Goal: Task Accomplishment & Management: Manage account settings

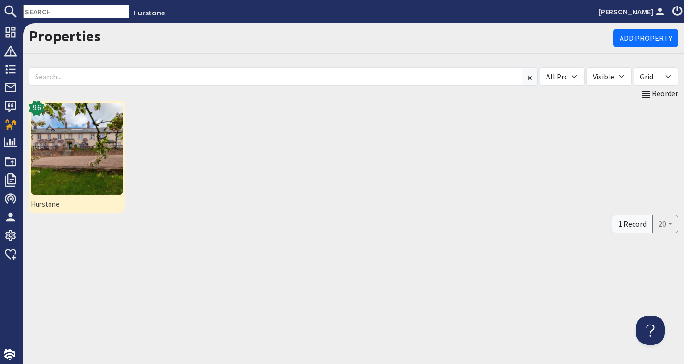
click at [108, 133] on img at bounding box center [77, 148] width 92 height 92
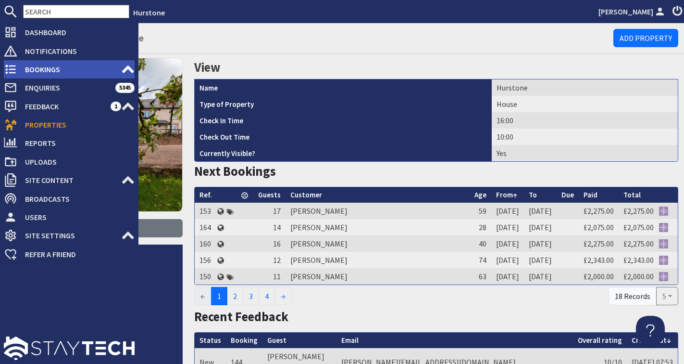
click at [41, 68] on span "Bookings" at bounding box center [69, 69] width 104 height 15
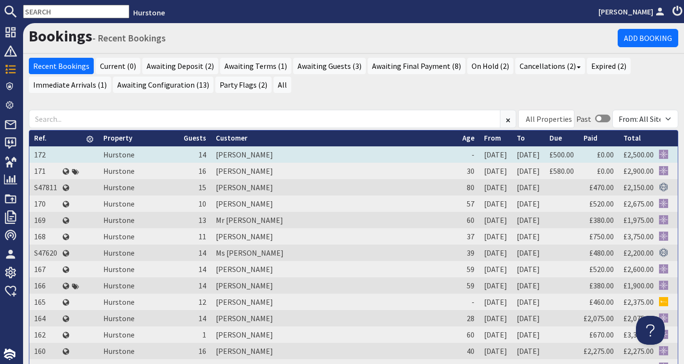
click at [334, 163] on td "[PERSON_NAME]" at bounding box center [334, 154] width 247 height 16
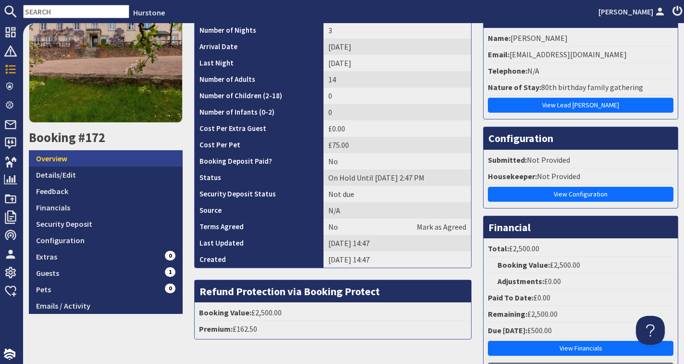
scroll to position [143, 0]
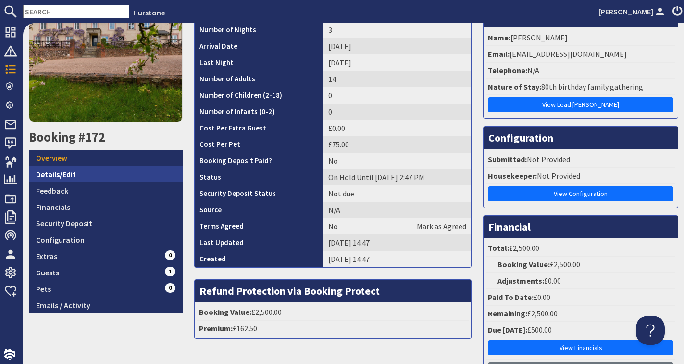
click at [81, 177] on link "Details/Edit" at bounding box center [106, 174] width 154 height 16
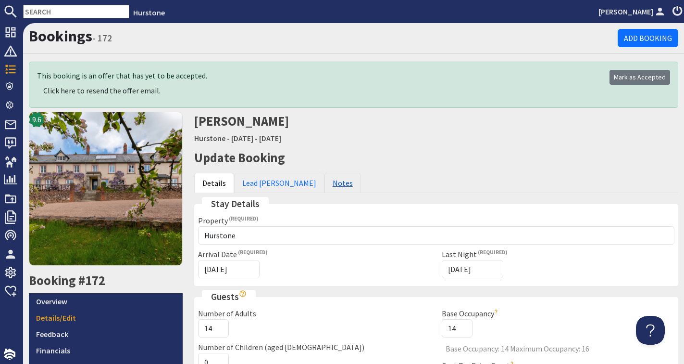
click at [325, 180] on link "Notes" at bounding box center [343, 183] width 37 height 20
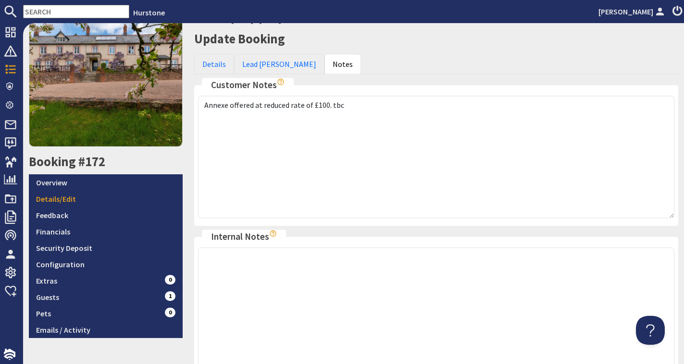
scroll to position [120, 0]
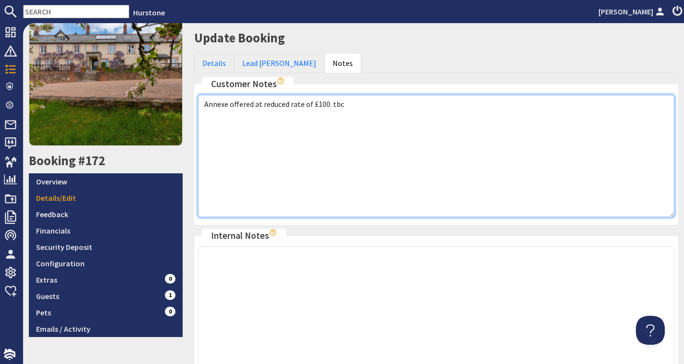
drag, startPoint x: 202, startPoint y: 103, endPoint x: 342, endPoint y: 107, distance: 139.5
click at [342, 107] on textarea "Annexe offered at reduced rate of £100. tbc" at bounding box center [436, 156] width 477 height 122
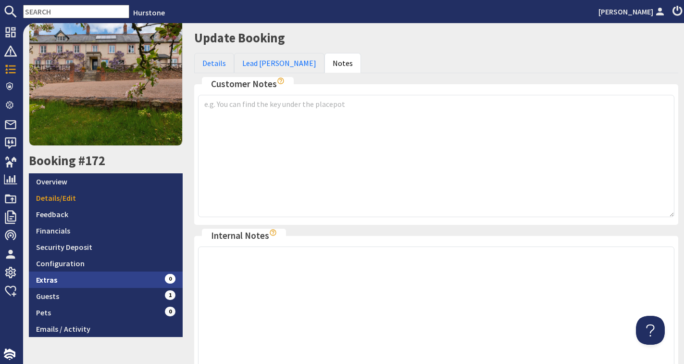
click at [135, 276] on link "Extras 0" at bounding box center [106, 279] width 154 height 16
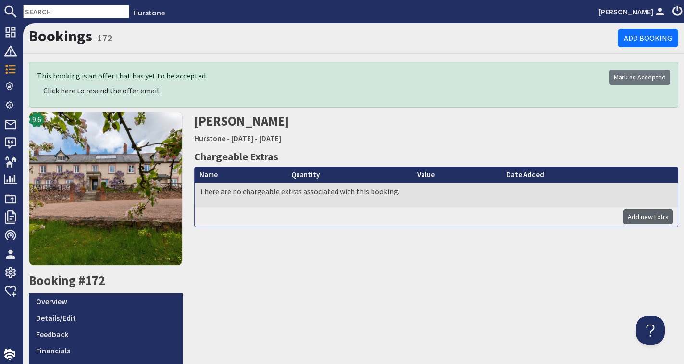
click at [656, 215] on link "Add new Extra" at bounding box center [649, 216] width 50 height 15
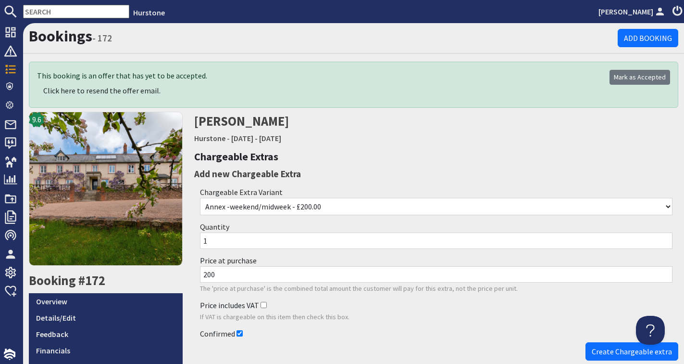
drag, startPoint x: 215, startPoint y: 266, endPoint x: 157, endPoint y: 268, distance: 57.7
click at [157, 267] on div "Bookings - 172 Add Booking This booking is an offer that has yet to be accepted…" at bounding box center [353, 239] width 661 height 433
type input "00"
click at [157, 268] on link "9.6" at bounding box center [106, 192] width 154 height 161
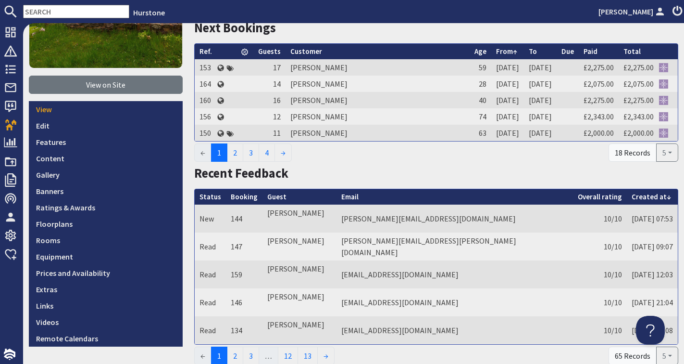
scroll to position [137, 0]
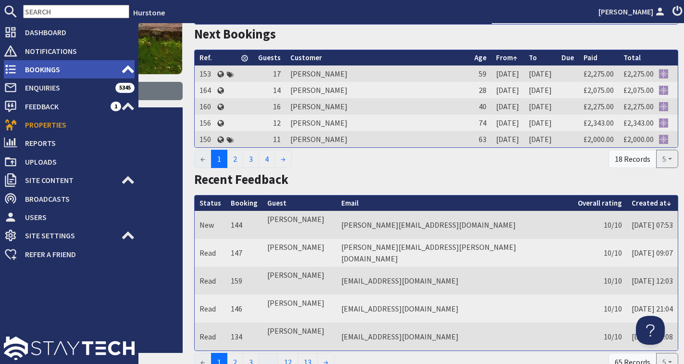
click at [36, 66] on span "Bookings" at bounding box center [69, 69] width 104 height 15
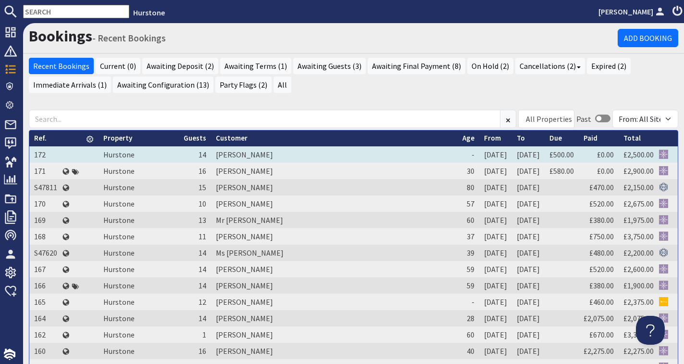
click at [401, 163] on td "[PERSON_NAME]" at bounding box center [334, 154] width 247 height 16
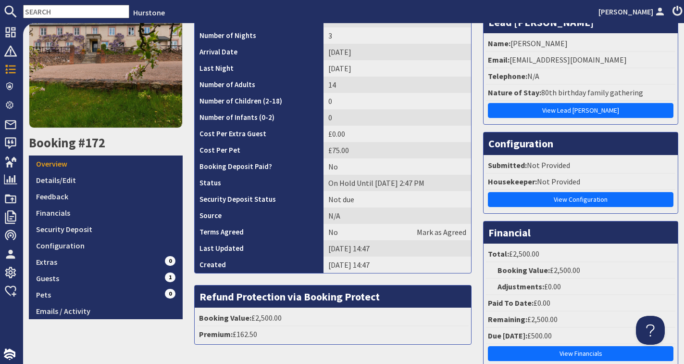
scroll to position [138, 0]
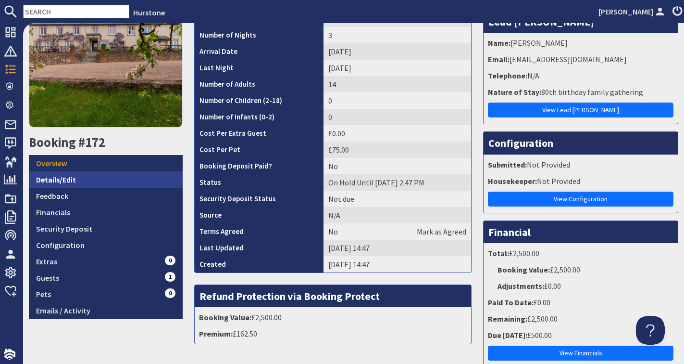
click at [75, 178] on link "Details/Edit" at bounding box center [106, 179] width 154 height 16
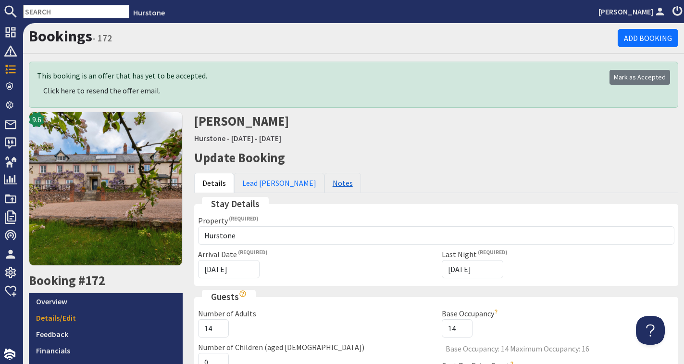
click at [325, 184] on link "Notes" at bounding box center [343, 183] width 37 height 20
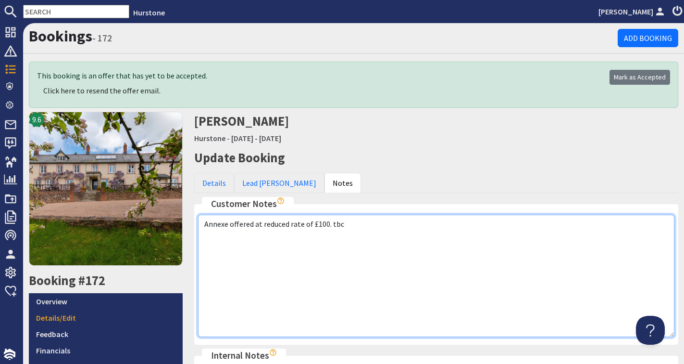
drag, startPoint x: 342, startPoint y: 223, endPoint x: 189, endPoint y: 224, distance: 152.5
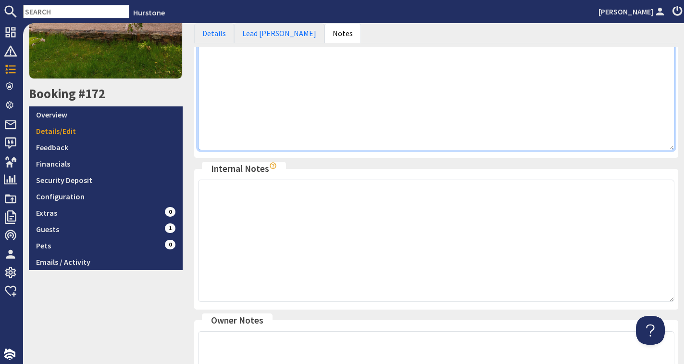
scroll to position [183, 0]
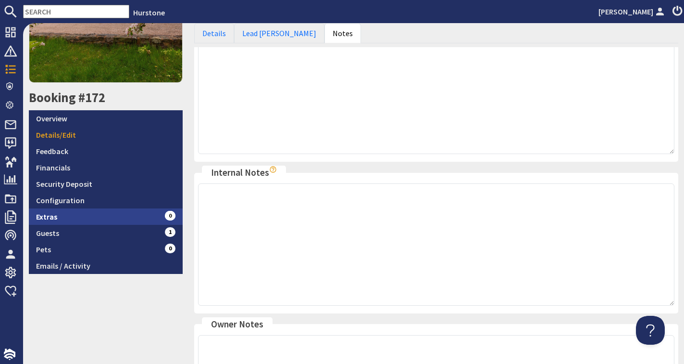
click at [96, 219] on link "Extras 0" at bounding box center [106, 216] width 154 height 16
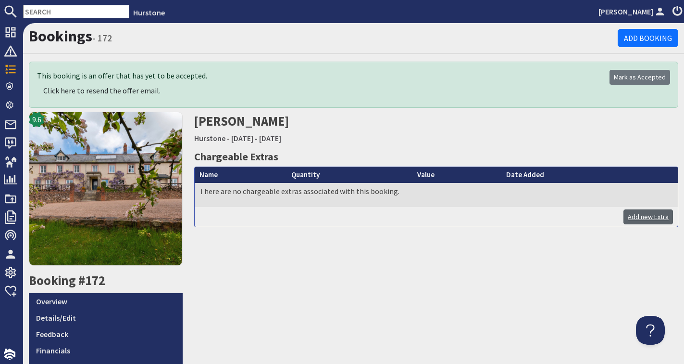
click at [656, 215] on link "Add new Extra" at bounding box center [649, 216] width 50 height 15
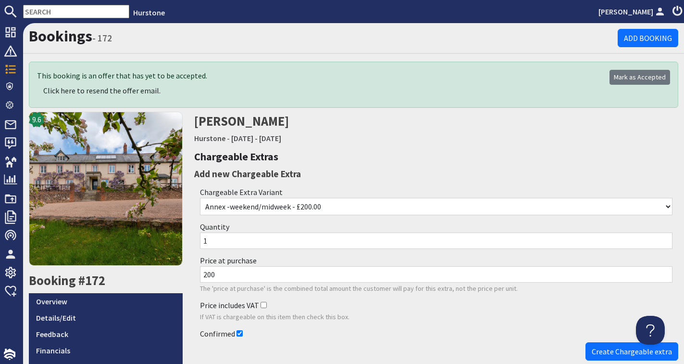
click at [213, 266] on input "200" at bounding box center [436, 274] width 473 height 16
drag, startPoint x: 218, startPoint y: 268, endPoint x: 182, endPoint y: 267, distance: 36.1
click at [182, 267] on div "Bookings - 172 Add Booking This booking is an offer that has yet to be accepted…" at bounding box center [353, 239] width 661 height 433
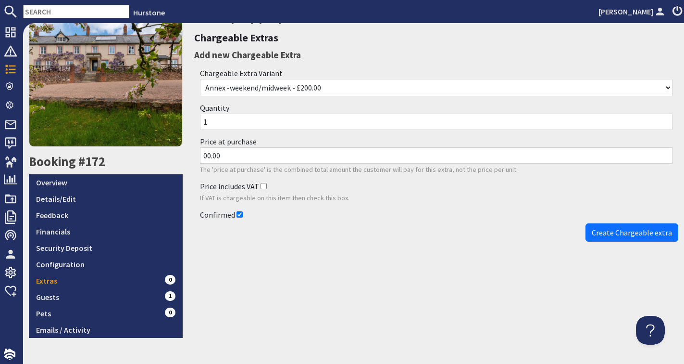
scroll to position [127, 0]
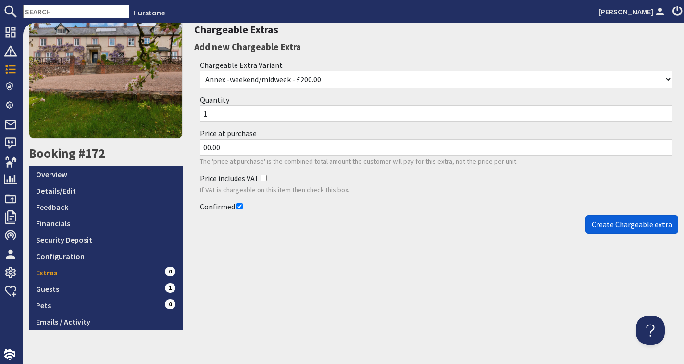
type input "00.00"
click at [623, 219] on span "Create Chargeable extra" at bounding box center [632, 224] width 80 height 10
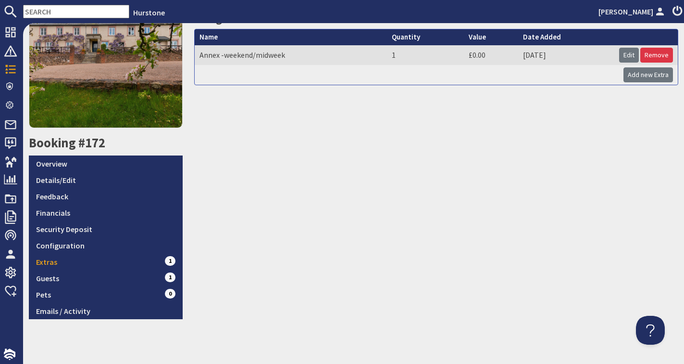
scroll to position [175, 0]
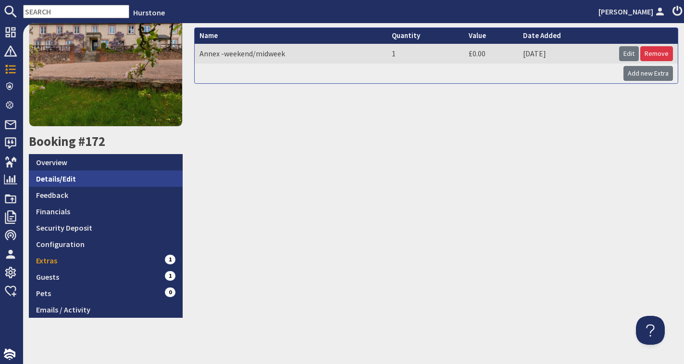
click at [118, 172] on link "Details/Edit" at bounding box center [106, 178] width 154 height 16
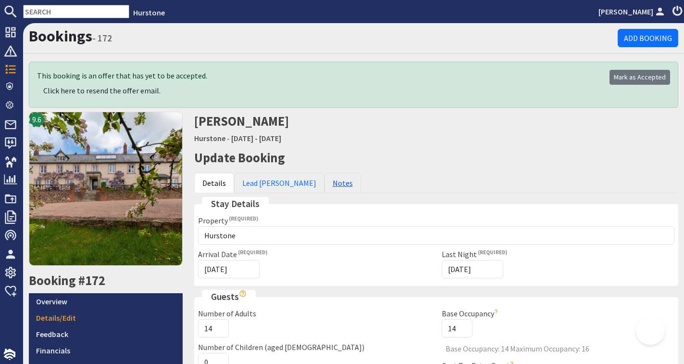
click at [325, 178] on link "Notes" at bounding box center [343, 183] width 37 height 20
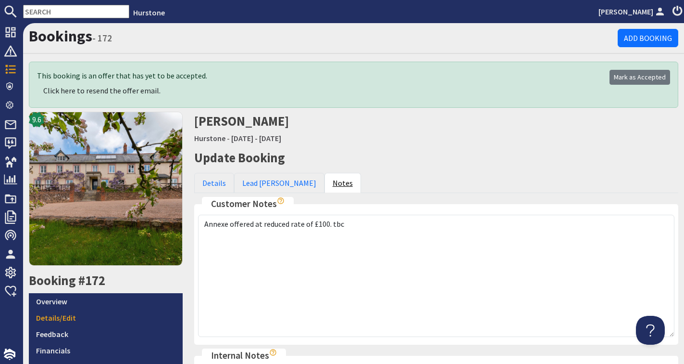
click at [325, 178] on link "Notes" at bounding box center [343, 183] width 37 height 20
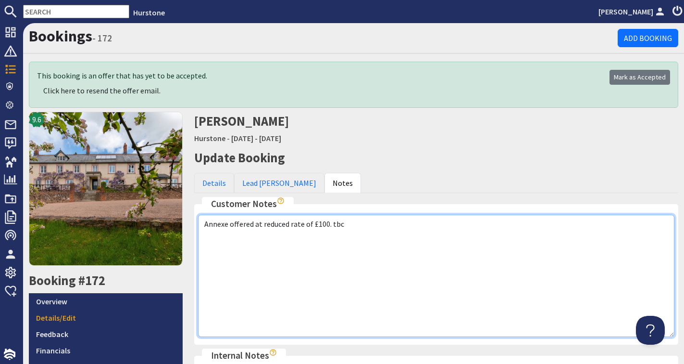
drag, startPoint x: 203, startPoint y: 224, endPoint x: 373, endPoint y: 220, distance: 169.3
click at [373, 220] on textarea "Annexe offered at reduced rate of £100. tbc" at bounding box center [436, 276] width 477 height 122
click at [202, 225] on textarea "Annexe offered at reduced rate of £100. tbc" at bounding box center [436, 276] width 477 height 122
click at [207, 219] on textarea "Annexe offered at reduced rate of £100. tbc" at bounding box center [436, 276] width 477 height 122
drag, startPoint x: 259, startPoint y: 235, endPoint x: 271, endPoint y: 235, distance: 12.0
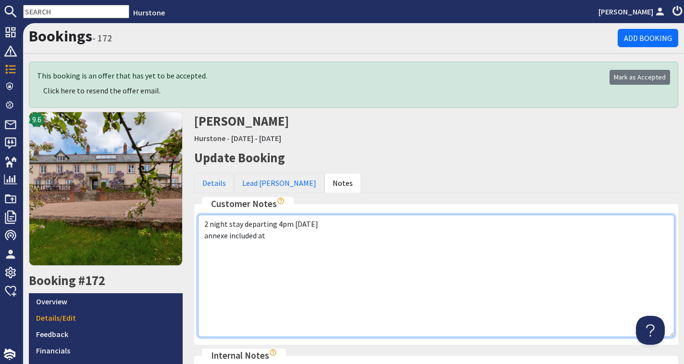
click at [271, 235] on textarea "Annexe offered at reduced rate of £100. tbc" at bounding box center [436, 276] width 477 height 122
click at [278, 282] on textarea "Annexe offered at reduced rate of £100. tbc" at bounding box center [436, 276] width 477 height 122
click at [204, 245] on textarea "Annexe offered at reduced rate of £100. tbc" at bounding box center [436, 276] width 477 height 122
click at [255, 247] on textarea "Annexe offered at reduced rate of £100. tbc" at bounding box center [436, 276] width 477 height 122
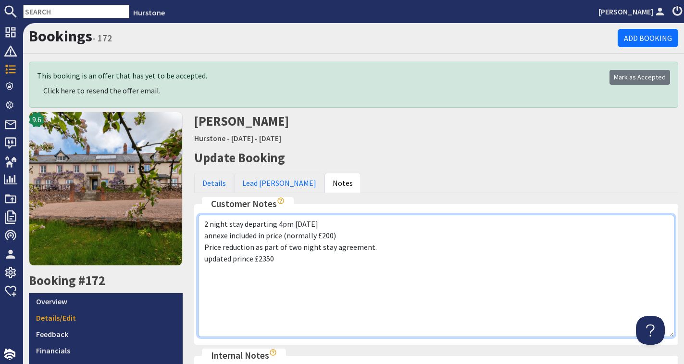
click at [246, 259] on textarea "Annexe offered at reduced rate of £100. tbc" at bounding box center [436, 276] width 477 height 122
drag, startPoint x: 259, startPoint y: 258, endPoint x: 272, endPoint y: 258, distance: 13.0
click at [272, 258] on textarea "Annexe offered at reduced rate of £100. tbc" at bounding box center [436, 276] width 477 height 122
click at [203, 259] on textarea "Annexe offered at reduced rate of £100. tbc" at bounding box center [436, 276] width 477 height 122
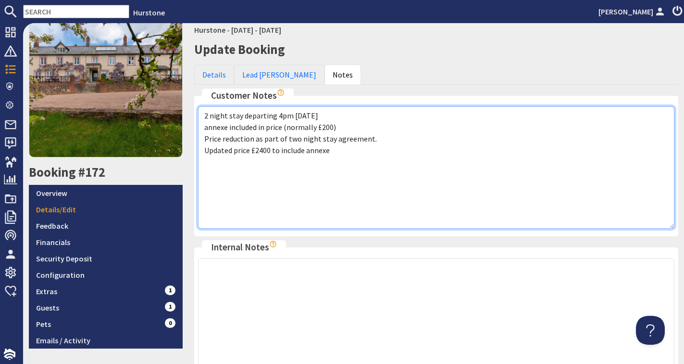
scroll to position [107, 0]
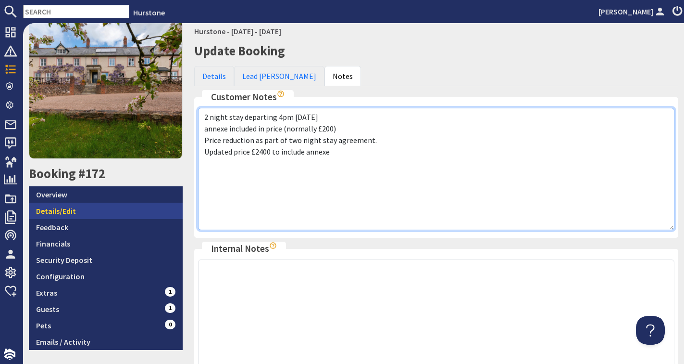
type textarea "2 night stay departing 4pm [DATE] annexe included in price (normally £200) Pric…"
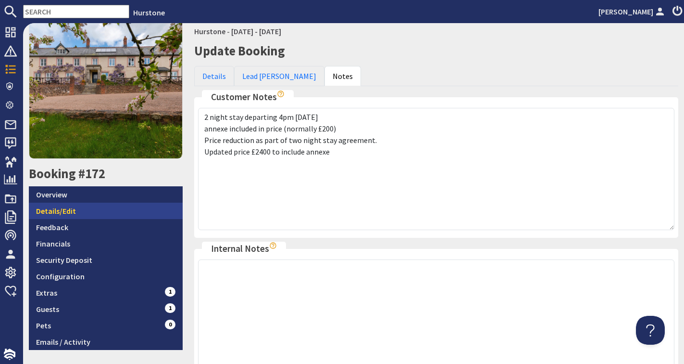
click at [88, 210] on link "Details/Edit" at bounding box center [106, 210] width 154 height 16
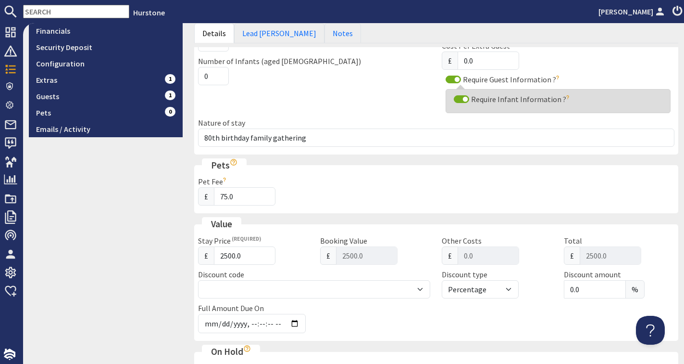
scroll to position [322, 0]
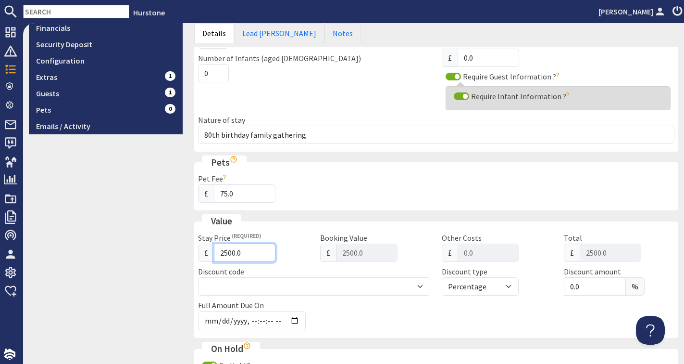
click at [227, 251] on input "2500.0" at bounding box center [245, 252] width 62 height 18
type input "200.0"
type input "200"
type input "200.00"
type input "2400.0"
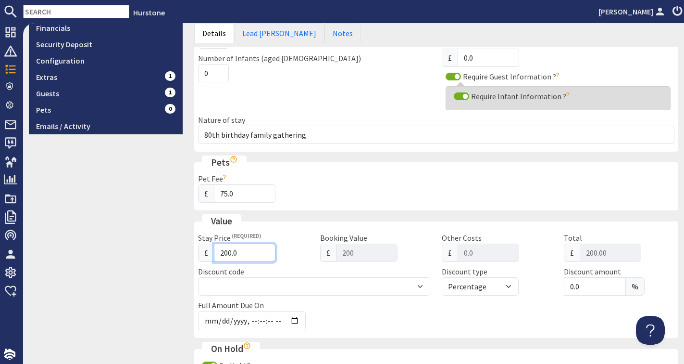
type input "2400"
type input "2400.00"
type input "2400.0"
click at [125, 242] on div "9.6 Booking #172 Overview Details/Edit Feedback Financials Security Deposit Con…" at bounding box center [105, 262] width 165 height 947
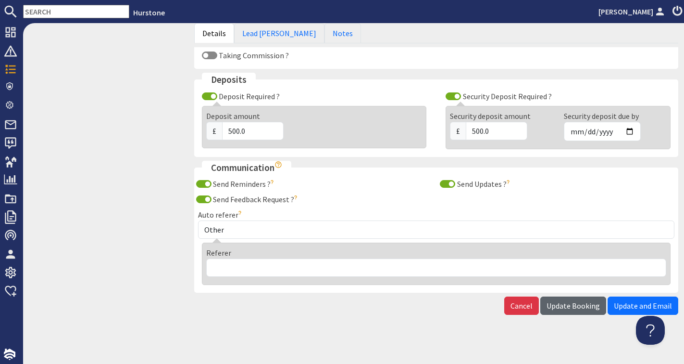
scroll to position [739, 0]
click at [587, 301] on span "Update Booking" at bounding box center [573, 306] width 53 height 10
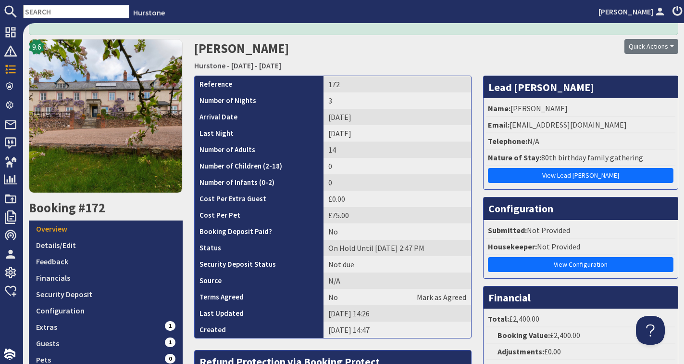
scroll to position [120, 0]
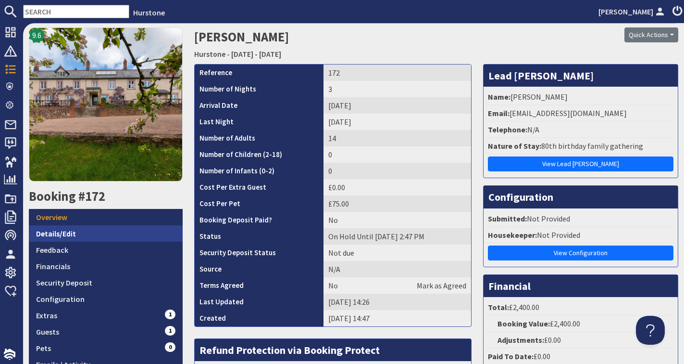
click at [88, 235] on link "Details/Edit" at bounding box center [106, 233] width 154 height 16
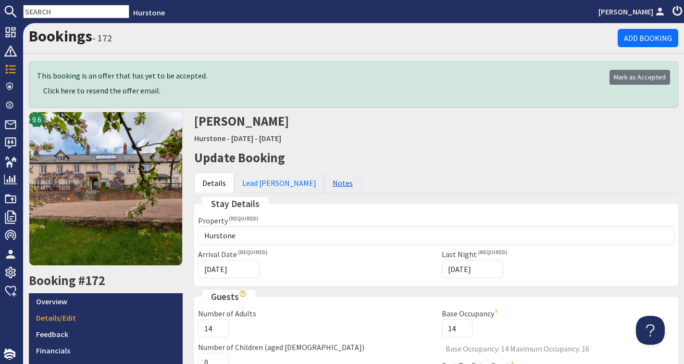
click at [325, 181] on link "Notes" at bounding box center [343, 183] width 37 height 20
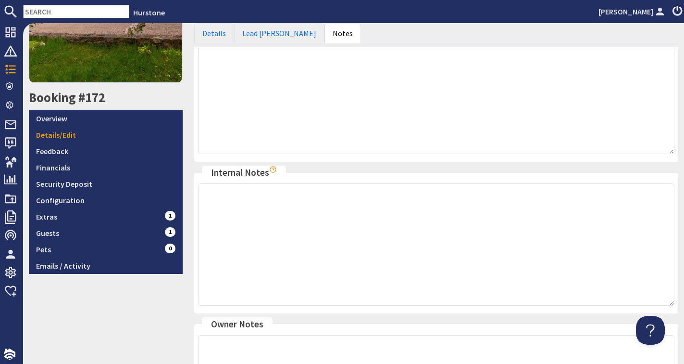
scroll to position [184, 0]
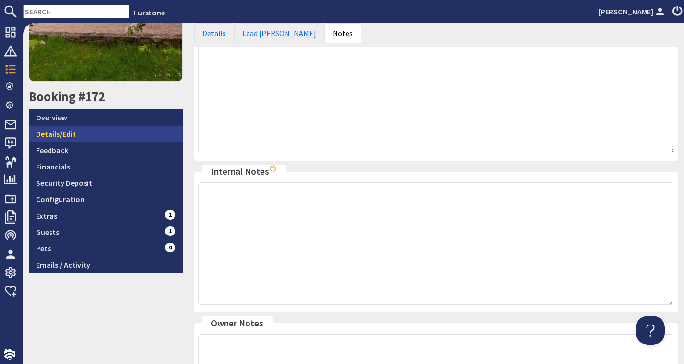
click at [79, 134] on link "Details/Edit" at bounding box center [106, 134] width 154 height 16
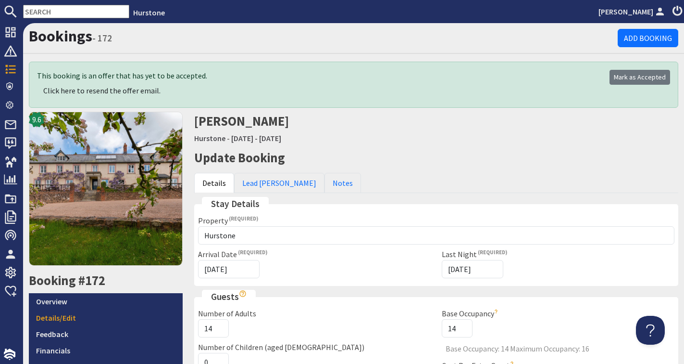
scroll to position [0, 0]
click at [325, 178] on link "Notes" at bounding box center [343, 183] width 37 height 20
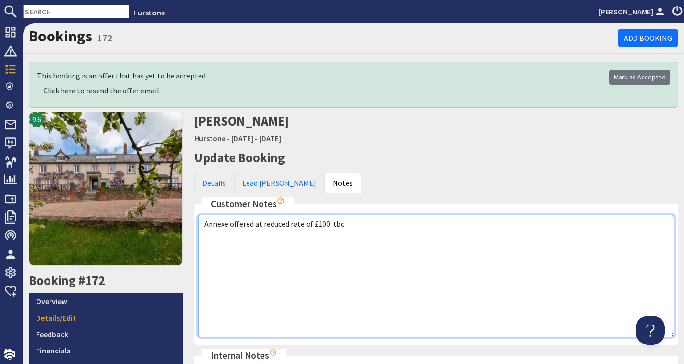
drag, startPoint x: 203, startPoint y: 223, endPoint x: 402, endPoint y: 228, distance: 198.7
click at [402, 228] on textarea "Annexe offered at reduced rate of £100. tbc" at bounding box center [436, 276] width 477 height 122
drag, startPoint x: 208, startPoint y: 236, endPoint x: 202, endPoint y: 236, distance: 5.8
click at [202, 236] on textarea "Annexe offered at reduced rate of £100. tbc" at bounding box center [436, 276] width 477 height 122
click at [242, 236] on textarea "Annexe offered at reduced rate of £100. tbc" at bounding box center [436, 276] width 477 height 122
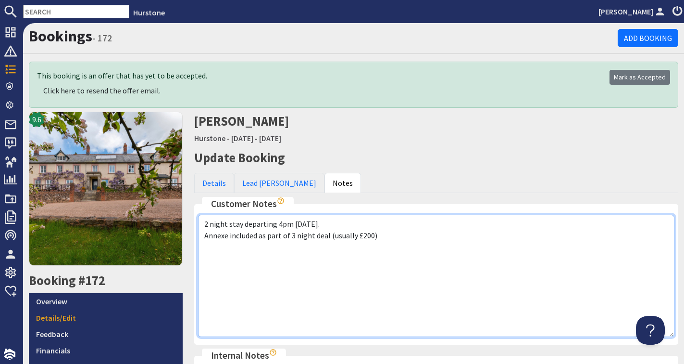
click at [295, 225] on textarea "Annexe offered at reduced rate of £100. tbc" at bounding box center [436, 276] width 477 height 122
click at [379, 234] on textarea "Annexe offered at reduced rate of £100. tbc" at bounding box center [436, 276] width 477 height 122
drag, startPoint x: 204, startPoint y: 235, endPoint x: 392, endPoint y: 236, distance: 188.1
click at [392, 236] on textarea "Annexe offered at reduced rate of £100. tbc" at bounding box center [436, 276] width 477 height 122
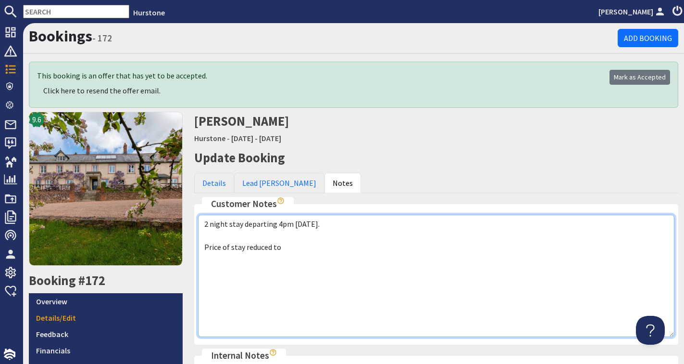
click at [284, 249] on textarea "Annexe offered at reduced rate of £100. tbc" at bounding box center [436, 276] width 477 height 122
paste textarea "Annexe included as part of 3 night deal (usually £200)"
click at [203, 247] on textarea "Annexe offered at reduced rate of £100. tbc" at bounding box center [436, 276] width 477 height 122
click at [284, 235] on textarea "Annexe offered at reduced rate of £100. tbc" at bounding box center [436, 276] width 477 height 122
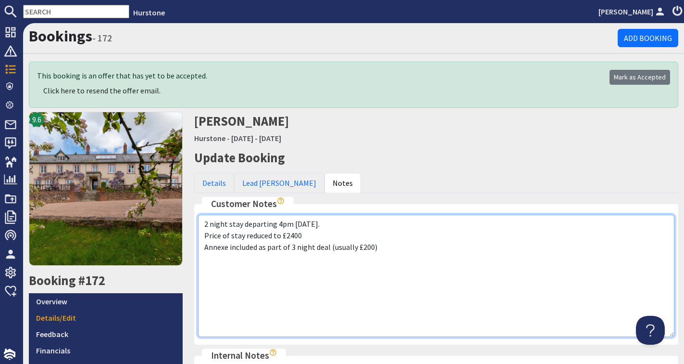
click at [302, 235] on textarea "Annexe offered at reduced rate of £100. tbc" at bounding box center [436, 276] width 477 height 122
click at [356, 248] on textarea "Annexe offered at reduced rate of £100. tbc" at bounding box center [436, 276] width 477 height 122
click at [307, 236] on textarea "Annexe offered at reduced rate of £100. tbc" at bounding box center [436, 276] width 477 height 122
click at [413, 246] on textarea "Annexe offered at reduced rate of £100. tbc" at bounding box center [436, 276] width 477 height 122
click at [337, 236] on textarea "Annexe offered at reduced rate of £100. tbc" at bounding box center [436, 276] width 477 height 122
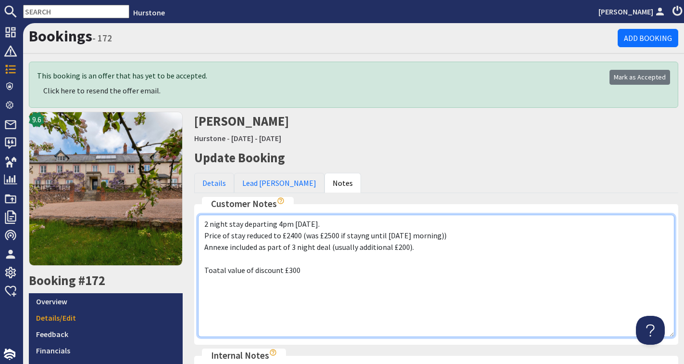
click at [337, 236] on textarea "Annexe offered at reduced rate of £100. tbc" at bounding box center [436, 276] width 477 height 122
click at [442, 235] on textarea "Annexe offered at reduced rate of £100. tbc" at bounding box center [436, 276] width 477 height 122
click at [380, 279] on textarea "Annexe offered at reduced rate of £100. tbc" at bounding box center [436, 276] width 477 height 122
click at [293, 247] on textarea "Annexe offered at reduced rate of £100. tbc" at bounding box center [436, 276] width 477 height 122
drag, startPoint x: 315, startPoint y: 247, endPoint x: 328, endPoint y: 247, distance: 13.0
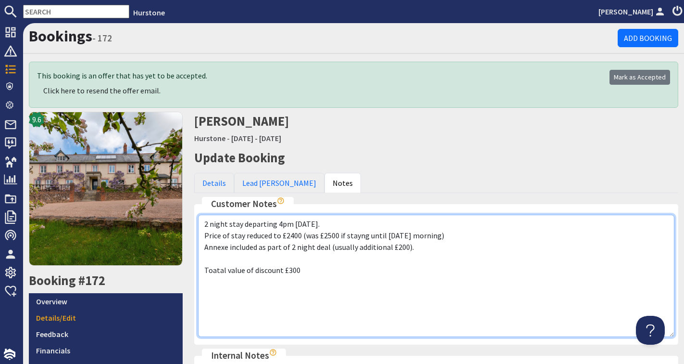
click at [328, 247] on textarea "Annexe offered at reduced rate of £100. tbc" at bounding box center [436, 276] width 477 height 122
click at [299, 271] on textarea "Annexe offered at reduced rate of £100. tbc" at bounding box center [436, 276] width 477 height 122
click at [208, 281] on textarea "Annexe offered at reduced rate of £100. tbc" at bounding box center [436, 276] width 477 height 122
drag, startPoint x: 203, startPoint y: 223, endPoint x: 284, endPoint y: 289, distance: 104.3
click at [284, 289] on textarea "Annexe offered at reduced rate of £100. tbc" at bounding box center [436, 276] width 477 height 122
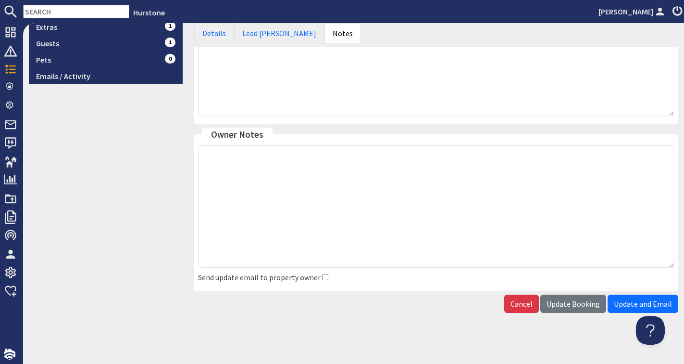
scroll to position [372, 0]
type textarea "2 night stay departing 4pm [DATE]. Price of stay reduced to £2400 (was £2500 if…"
click at [586, 299] on span "Update Booking" at bounding box center [573, 304] width 53 height 10
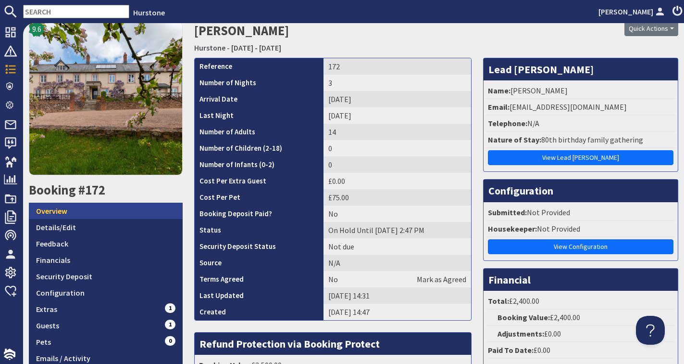
scroll to position [126, 0]
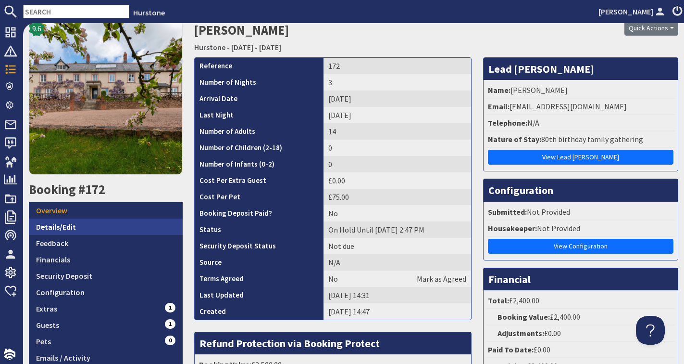
click at [59, 224] on link "Details/Edit" at bounding box center [106, 226] width 154 height 16
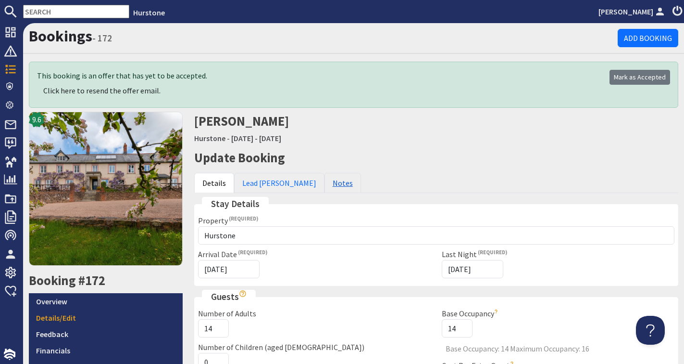
click at [325, 182] on link "Notes" at bounding box center [343, 183] width 37 height 20
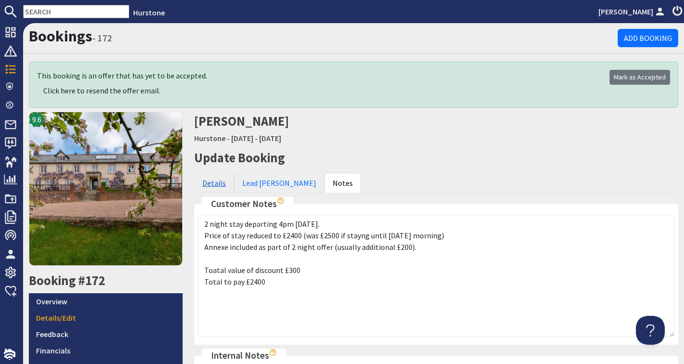
click at [216, 180] on link "Details" at bounding box center [214, 183] width 40 height 20
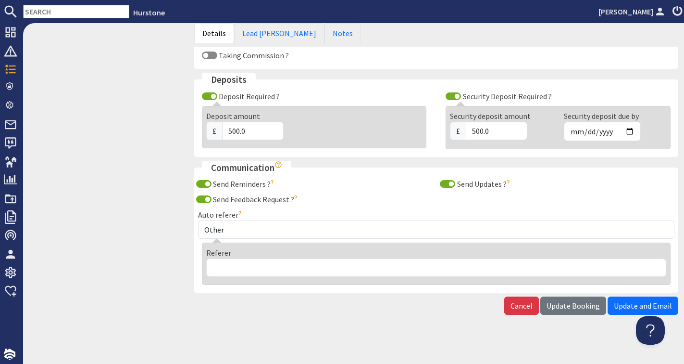
scroll to position [739, 0]
click at [645, 302] on span "Update and Email" at bounding box center [643, 306] width 58 height 10
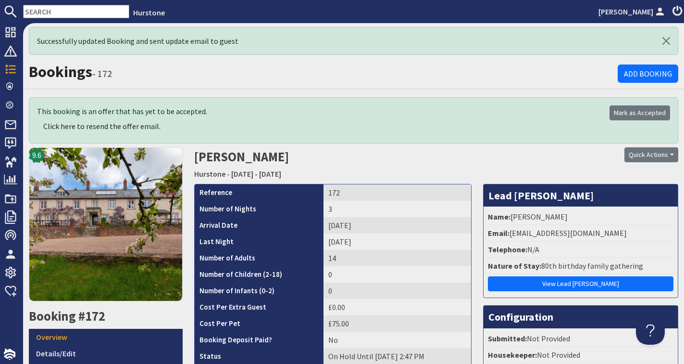
click at [597, 252] on li "Telephone: N/A" at bounding box center [580, 249] width 189 height 16
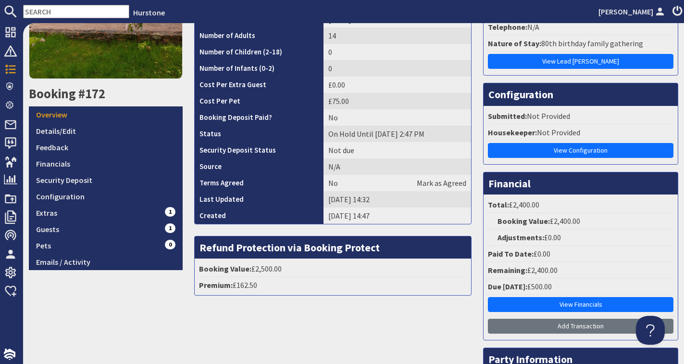
scroll to position [229, 0]
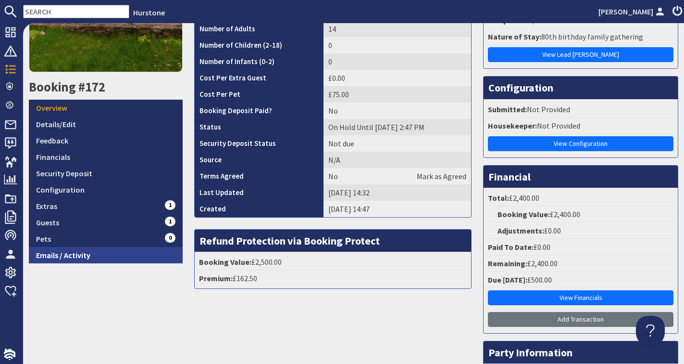
click at [78, 258] on link "Emails / Activity" at bounding box center [106, 255] width 154 height 16
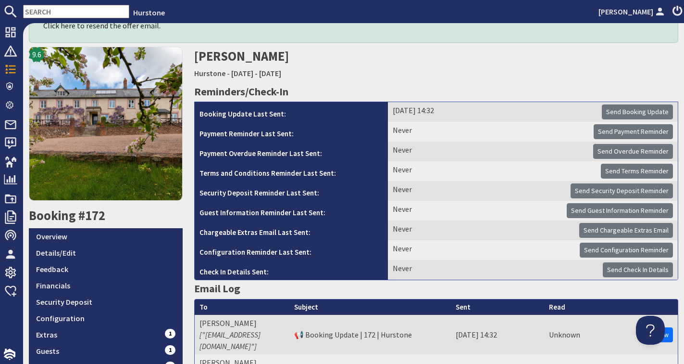
scroll to position [86, 0]
